Goal: Obtain resource: Download file/media

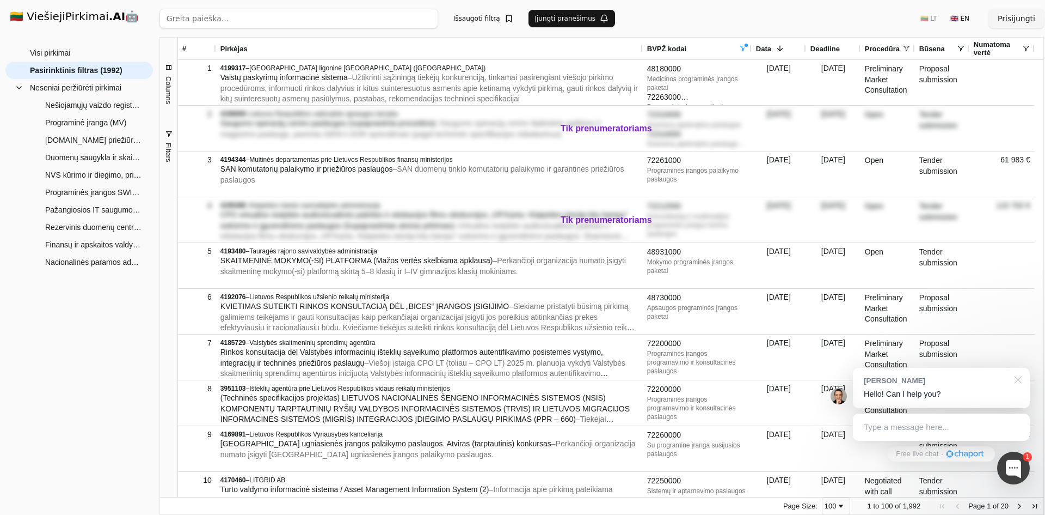
click at [1022, 382] on div at bounding box center [1016, 379] width 27 height 22
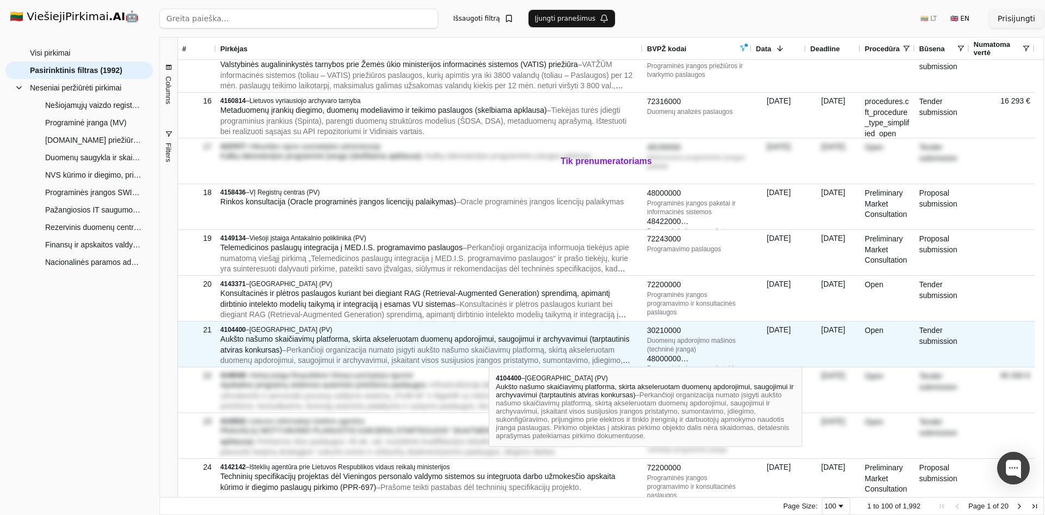
click at [489, 357] on span "– Perkančioji organizacija numato įsigyti aukšto našumo skaičiavimų platformą, …" at bounding box center [426, 365] width 410 height 41
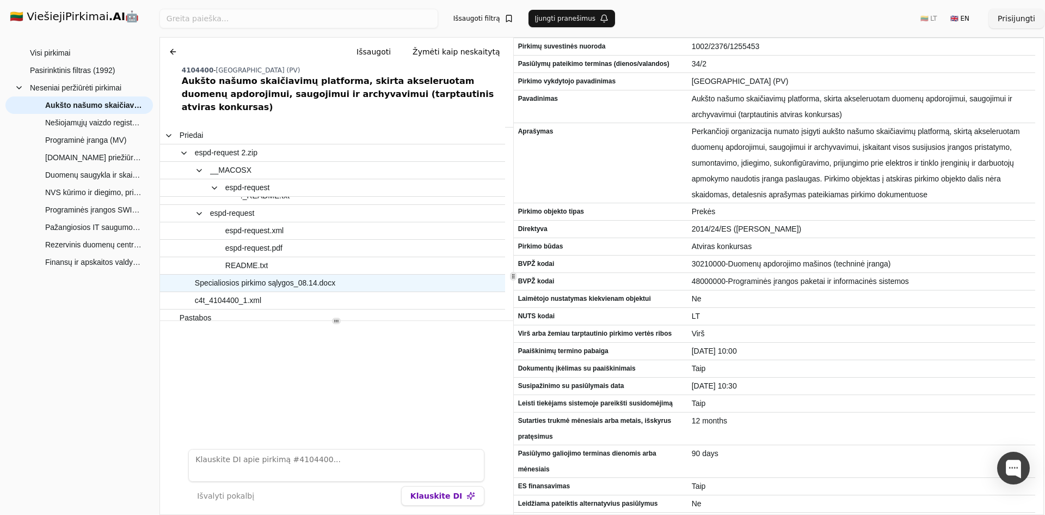
click at [324, 276] on span "Specialiosios pirkimo sąlygos_08.14.docx" at bounding box center [265, 283] width 140 height 16
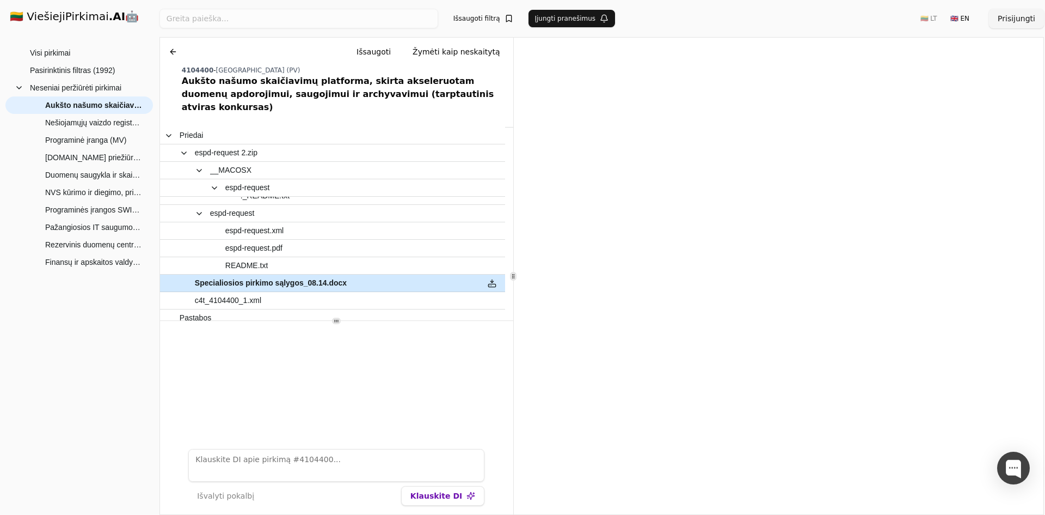
click at [411, 275] on span "Specialiosios pirkimo sąlygos_08.14.docx" at bounding box center [327, 283] width 295 height 16
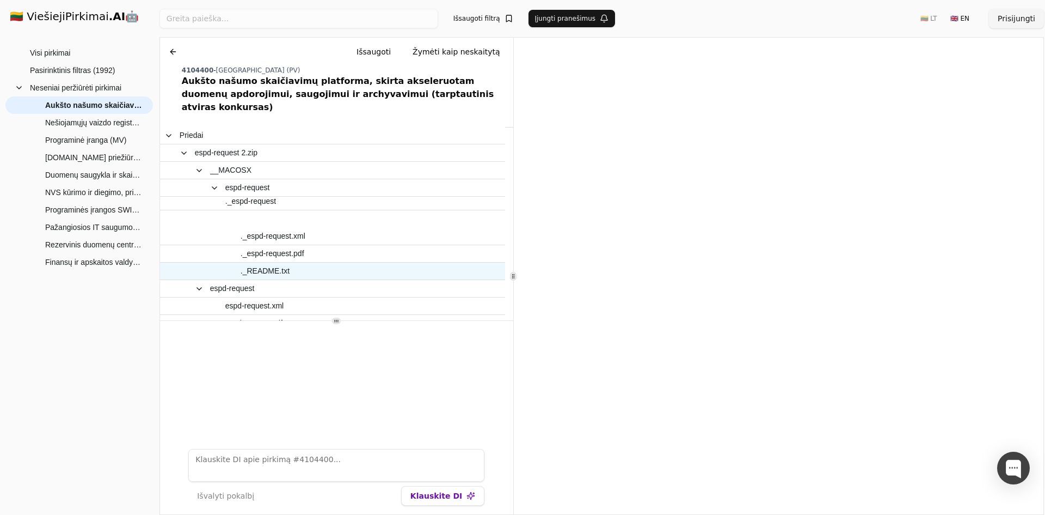
scroll to position [109, 0]
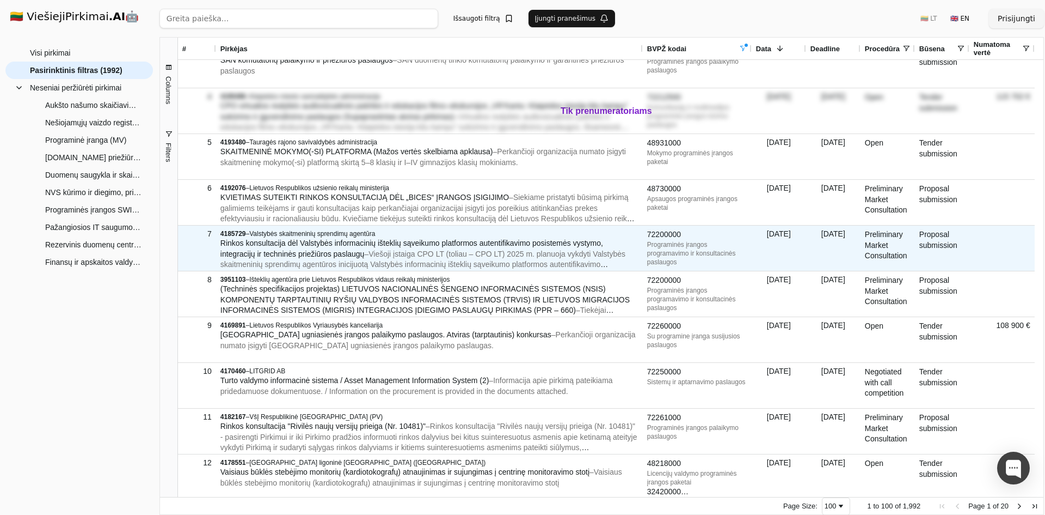
scroll to position [40, 0]
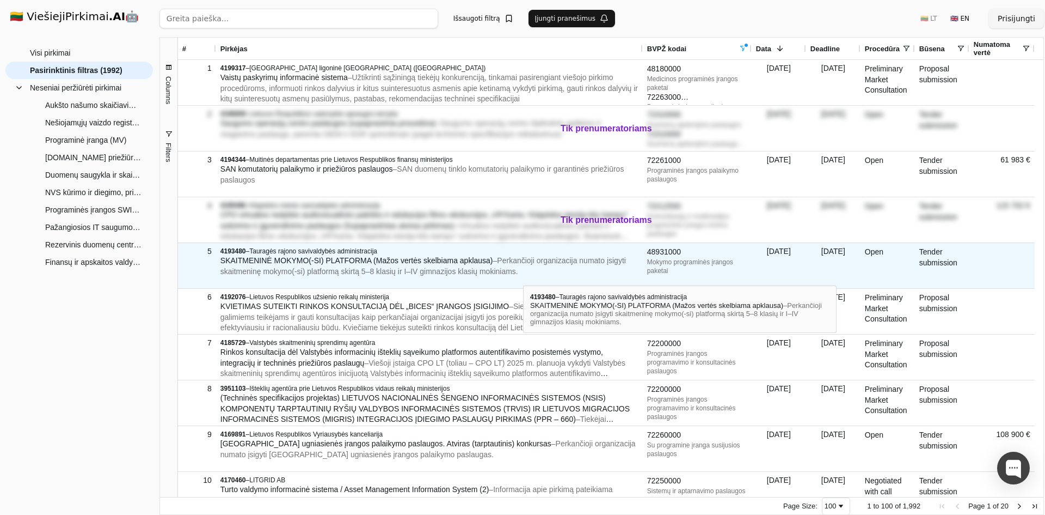
click at [523, 276] on div "SKAITMENINĖ MOKYMO(-SI) PLATFORMA (Mažos vertės skelbiama apklausa) – Perkančio…" at bounding box center [430, 265] width 418 height 21
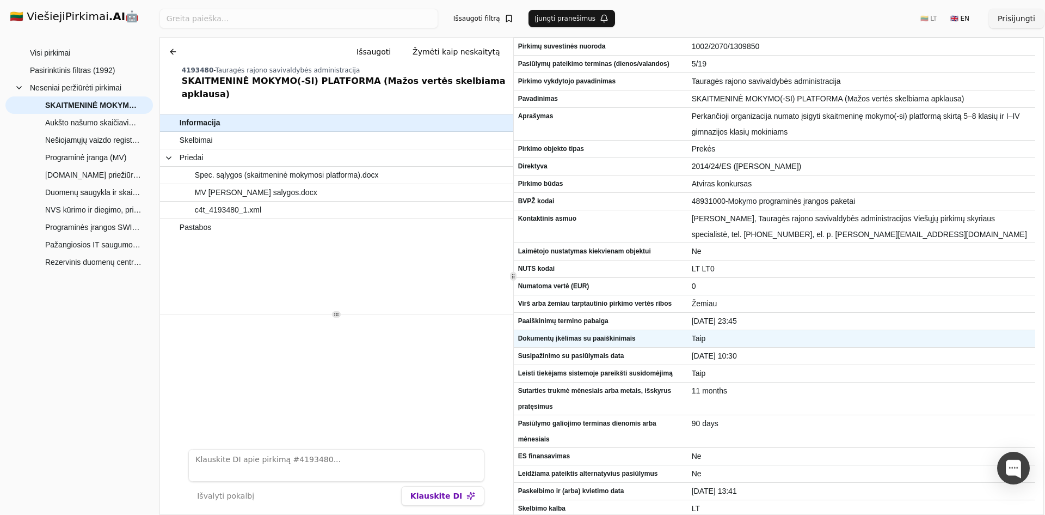
scroll to position [21, 0]
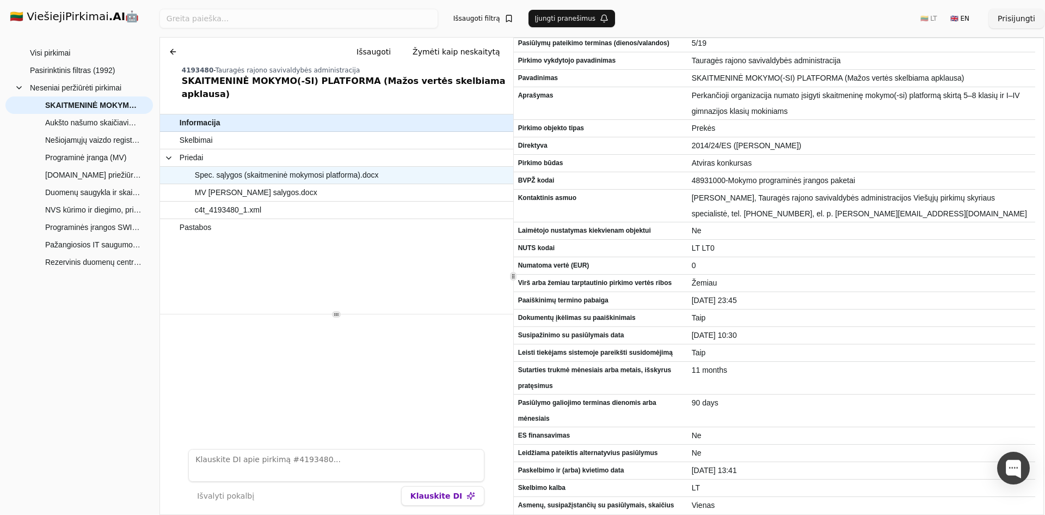
click at [266, 167] on span "Spec. sąlygos (skaitmeninė mokymosi platforma).docx" at bounding box center [287, 175] width 184 height 16
